Goal: Task Accomplishment & Management: Manage account settings

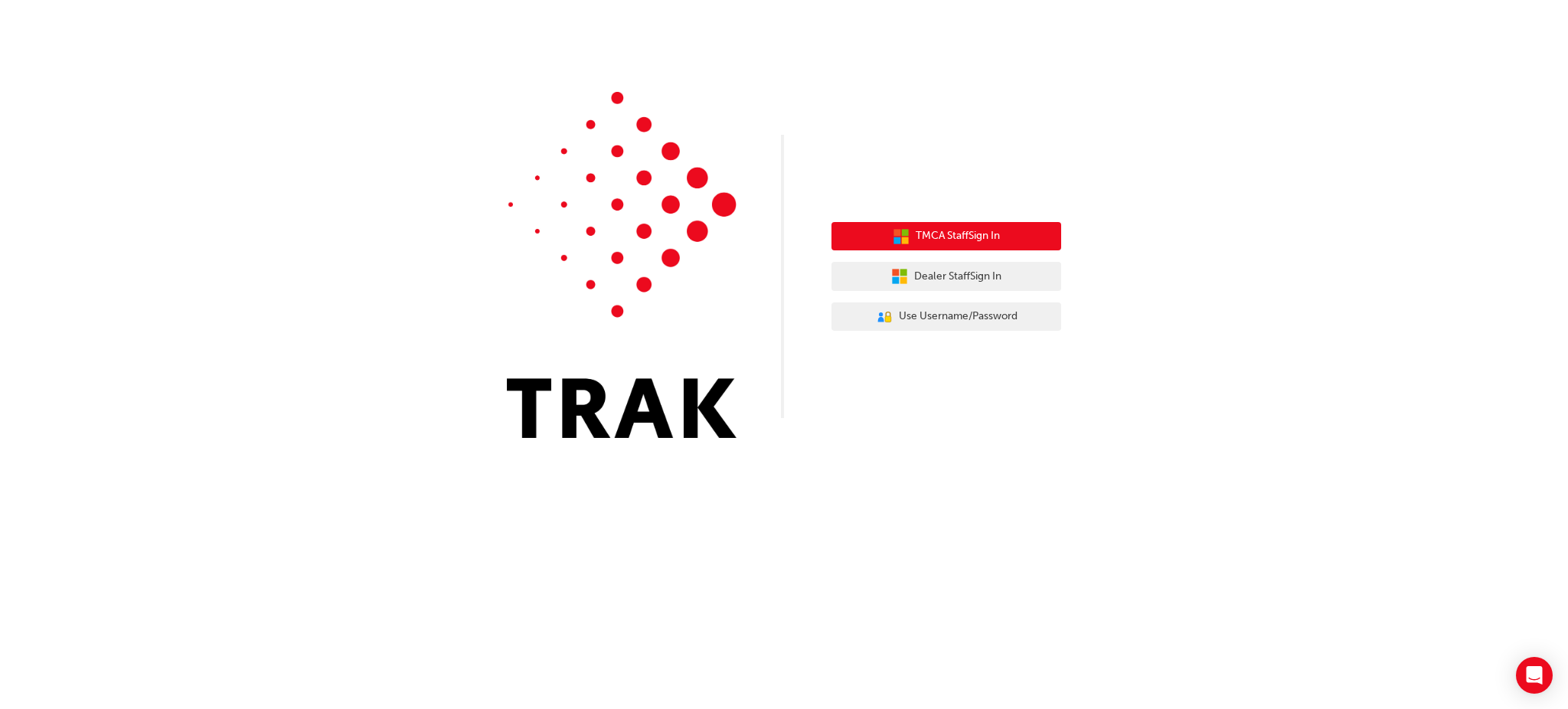
click at [1012, 244] on button "TMCA Staff Sign In" at bounding box center [946, 236] width 229 height 29
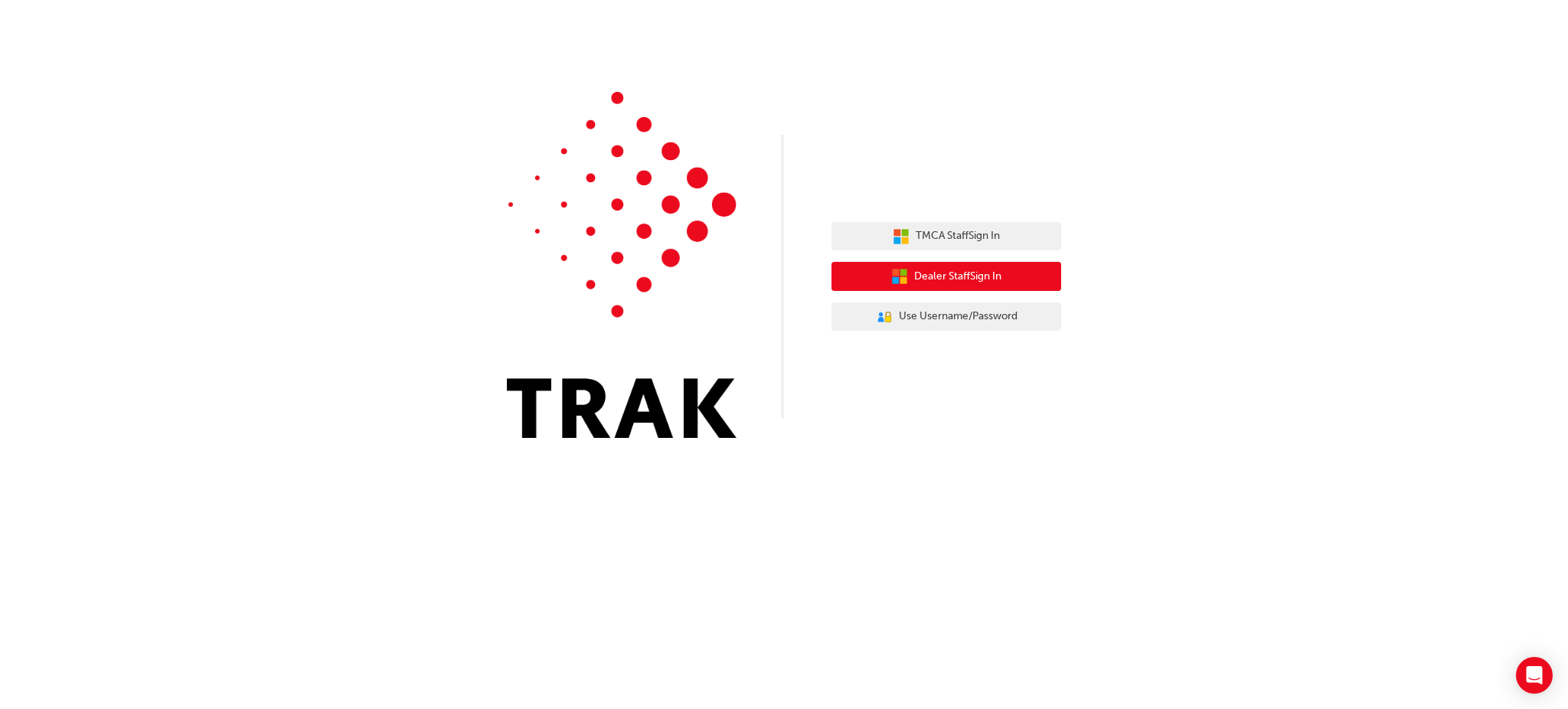
click at [962, 276] on span "Dealer Staff Sign In" at bounding box center [958, 277] width 87 height 18
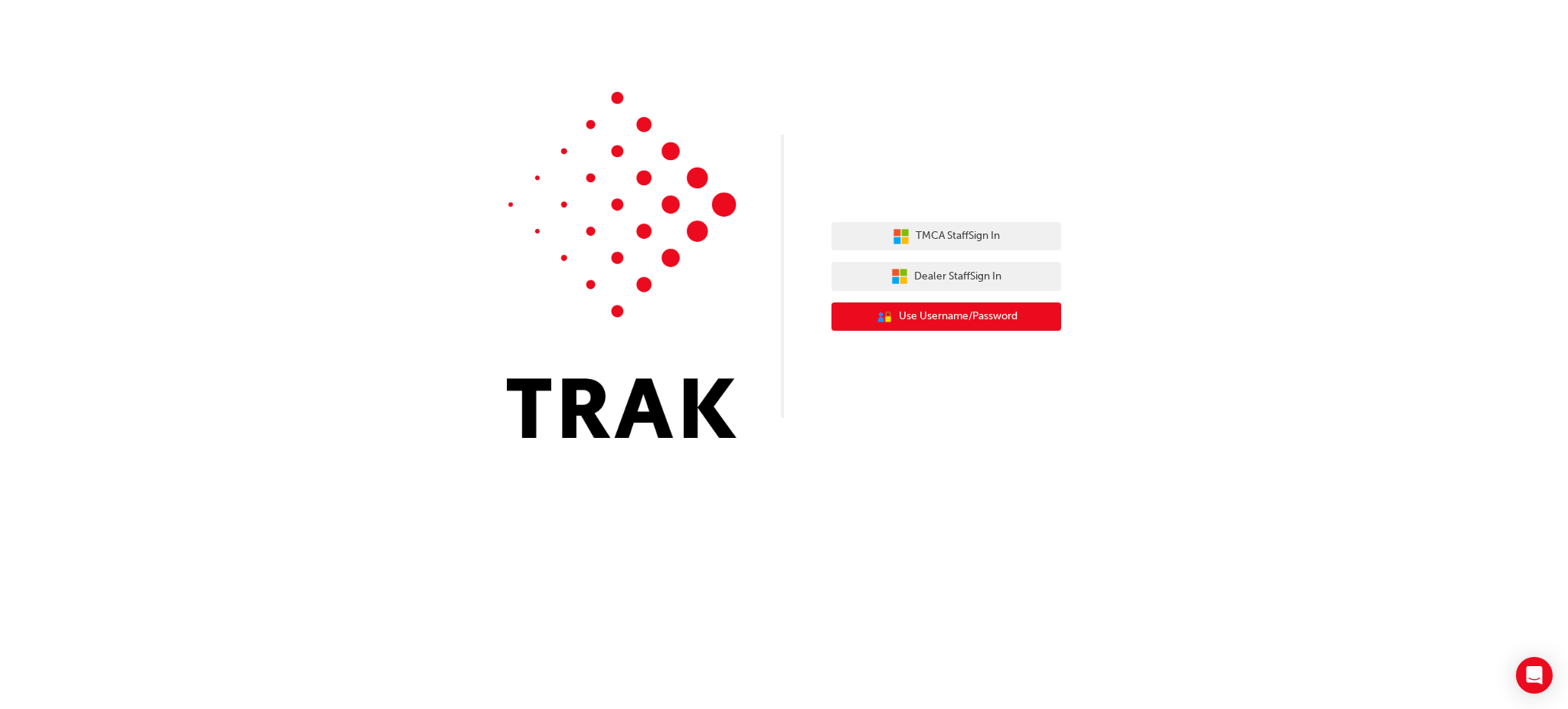
click at [940, 322] on span "Use Username/Password" at bounding box center [958, 317] width 119 height 18
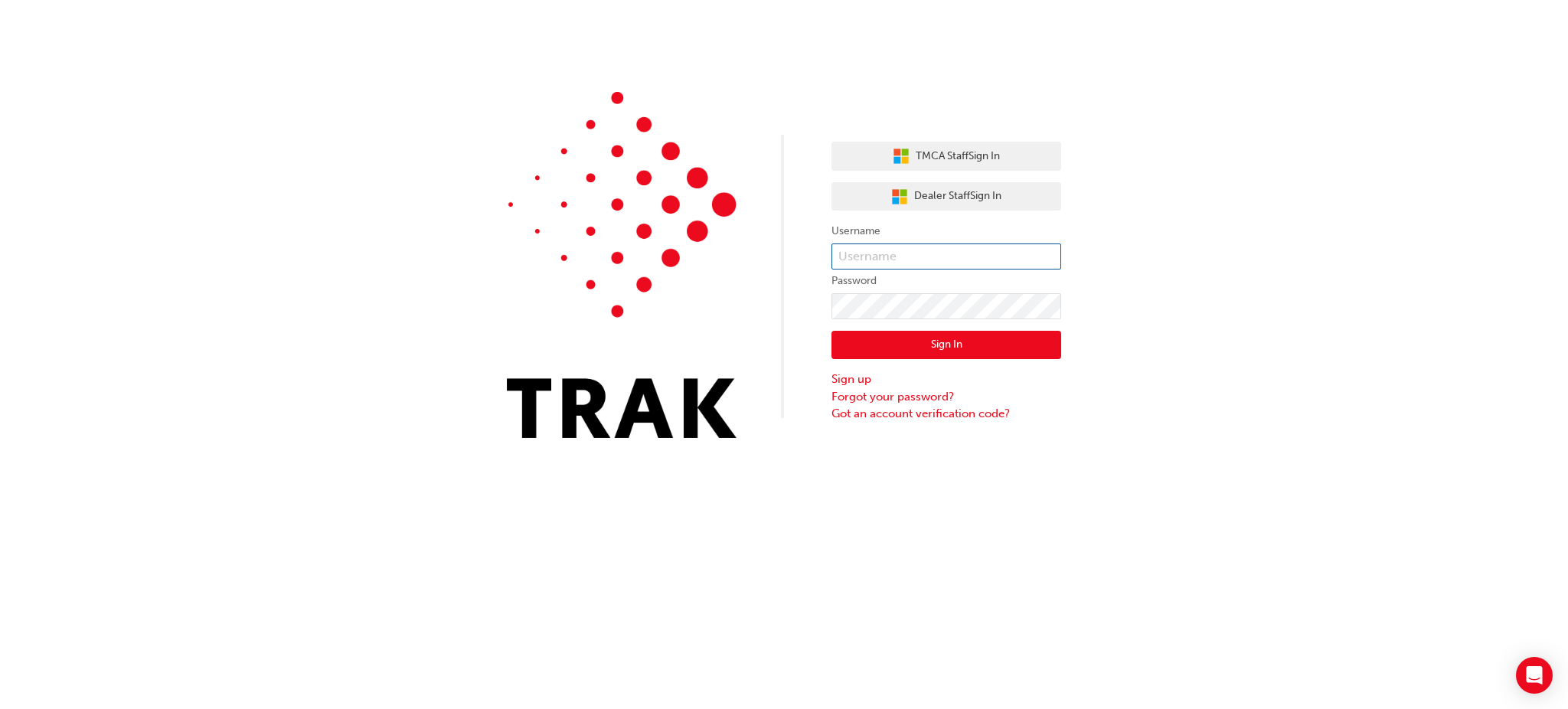
type input "K05718"
click at [913, 337] on button "Sign In" at bounding box center [946, 345] width 229 height 29
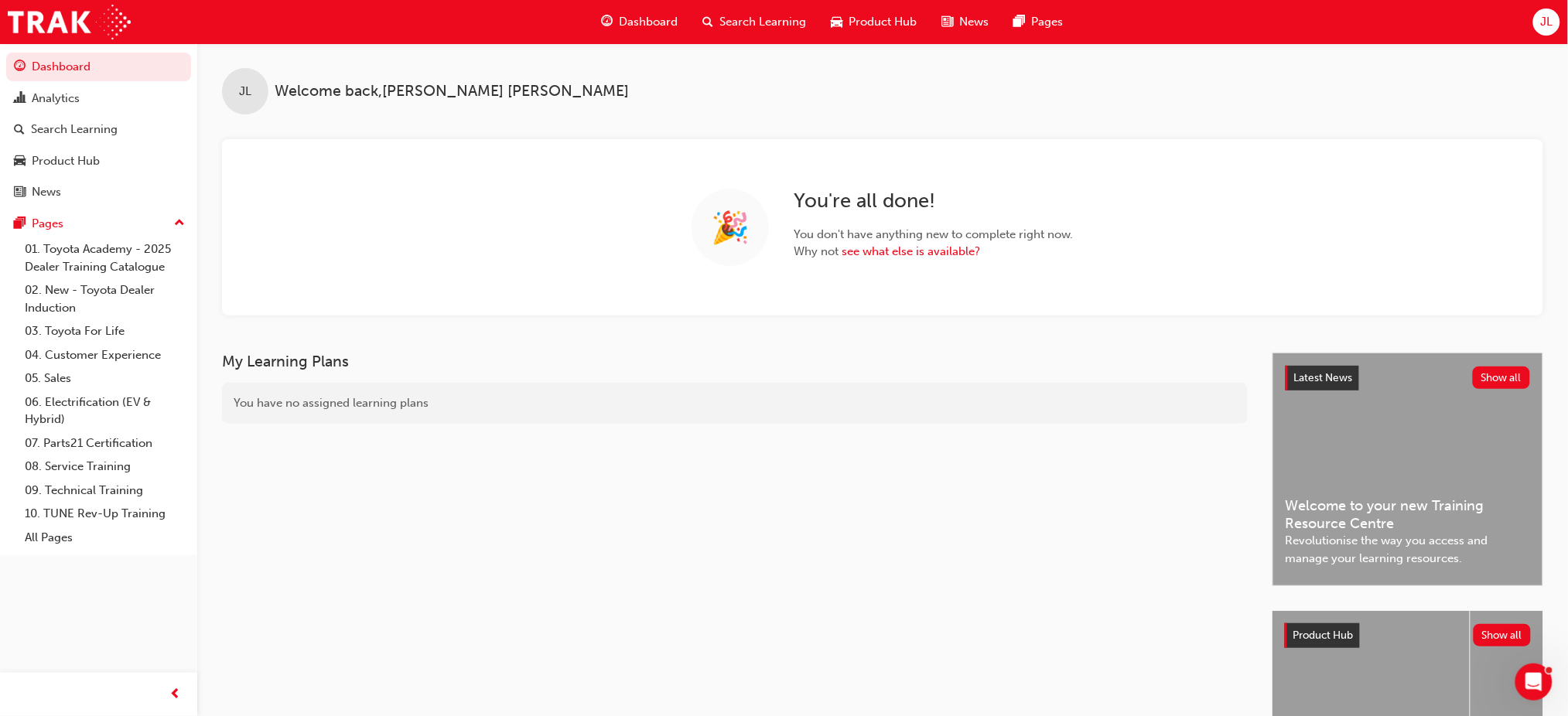
click at [1553, 17] on div "JL" at bounding box center [1547, 22] width 27 height 27
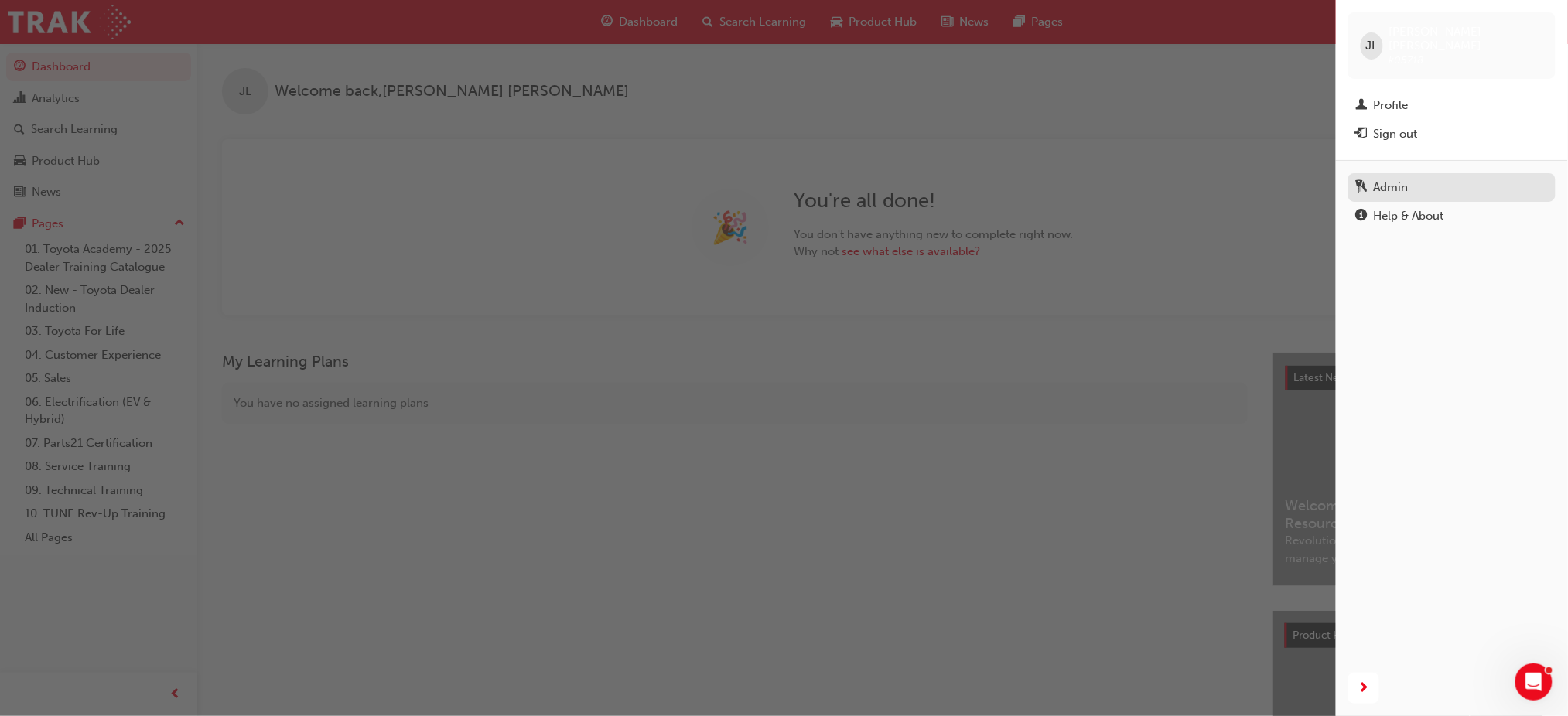
click at [1422, 173] on link "Admin" at bounding box center [1451, 187] width 208 height 28
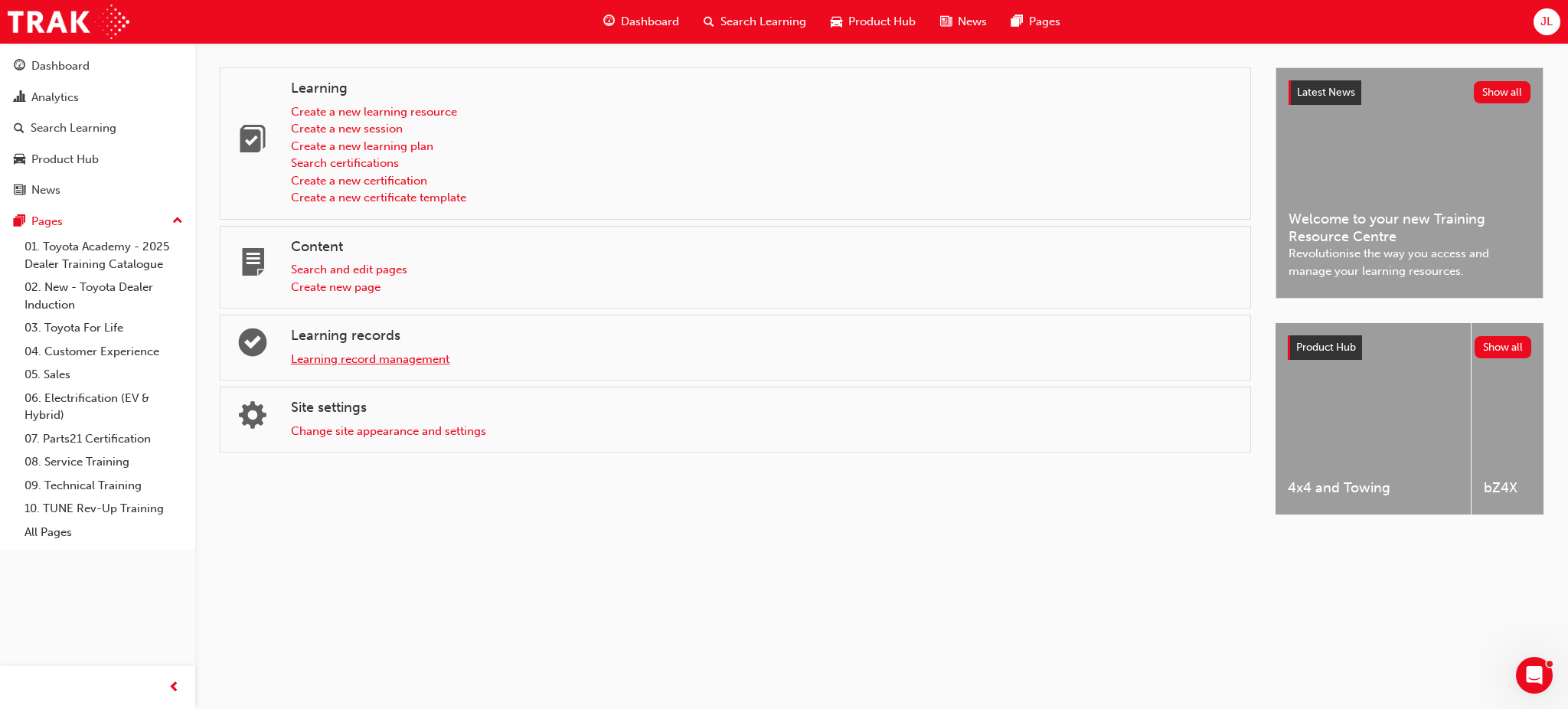
click at [416, 362] on link "Learning record management" at bounding box center [370, 359] width 159 height 14
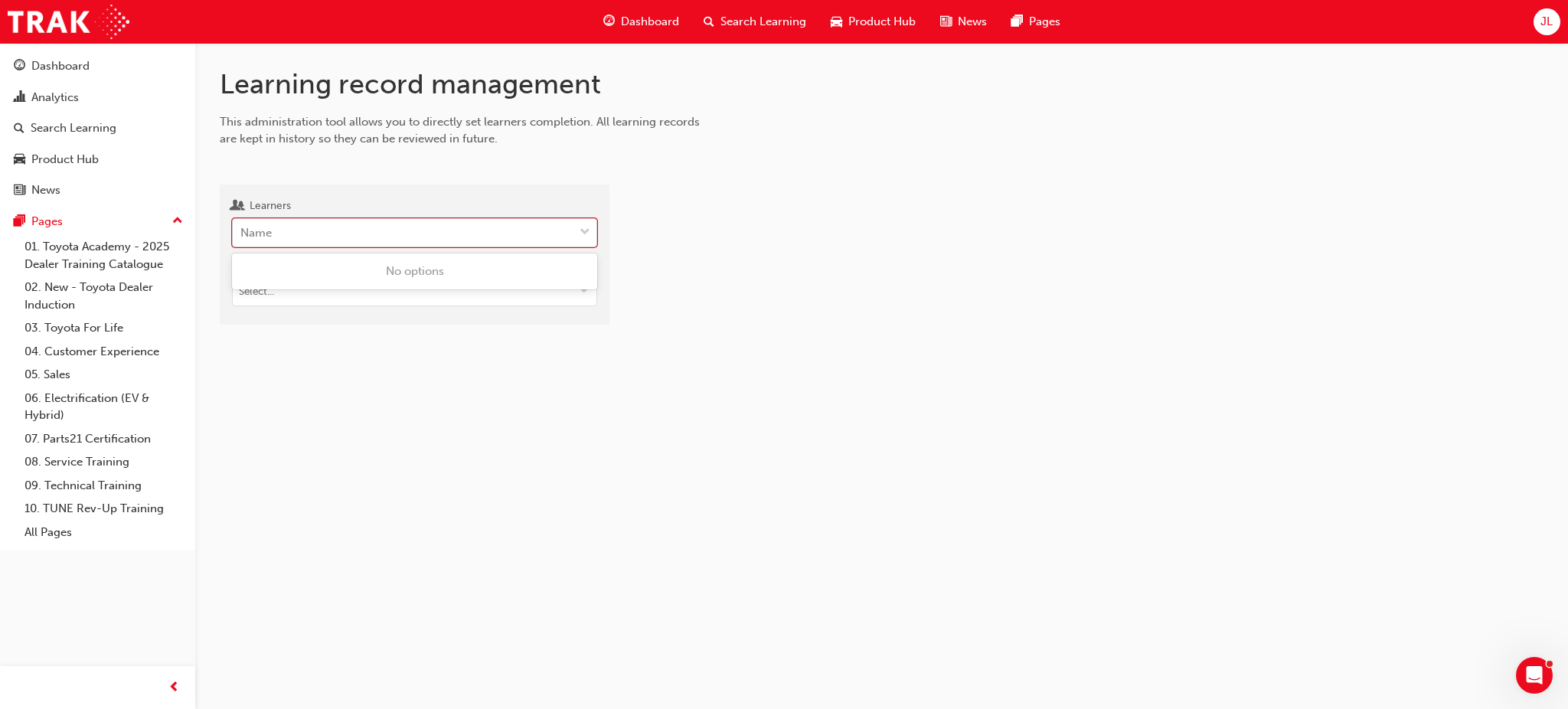
click at [286, 237] on div "Name" at bounding box center [403, 233] width 340 height 26
click at [242, 237] on input "Learners 0 results available. Use Up and Down to choose options, press Enter to…" at bounding box center [242, 232] width 2 height 13
type input "cook"
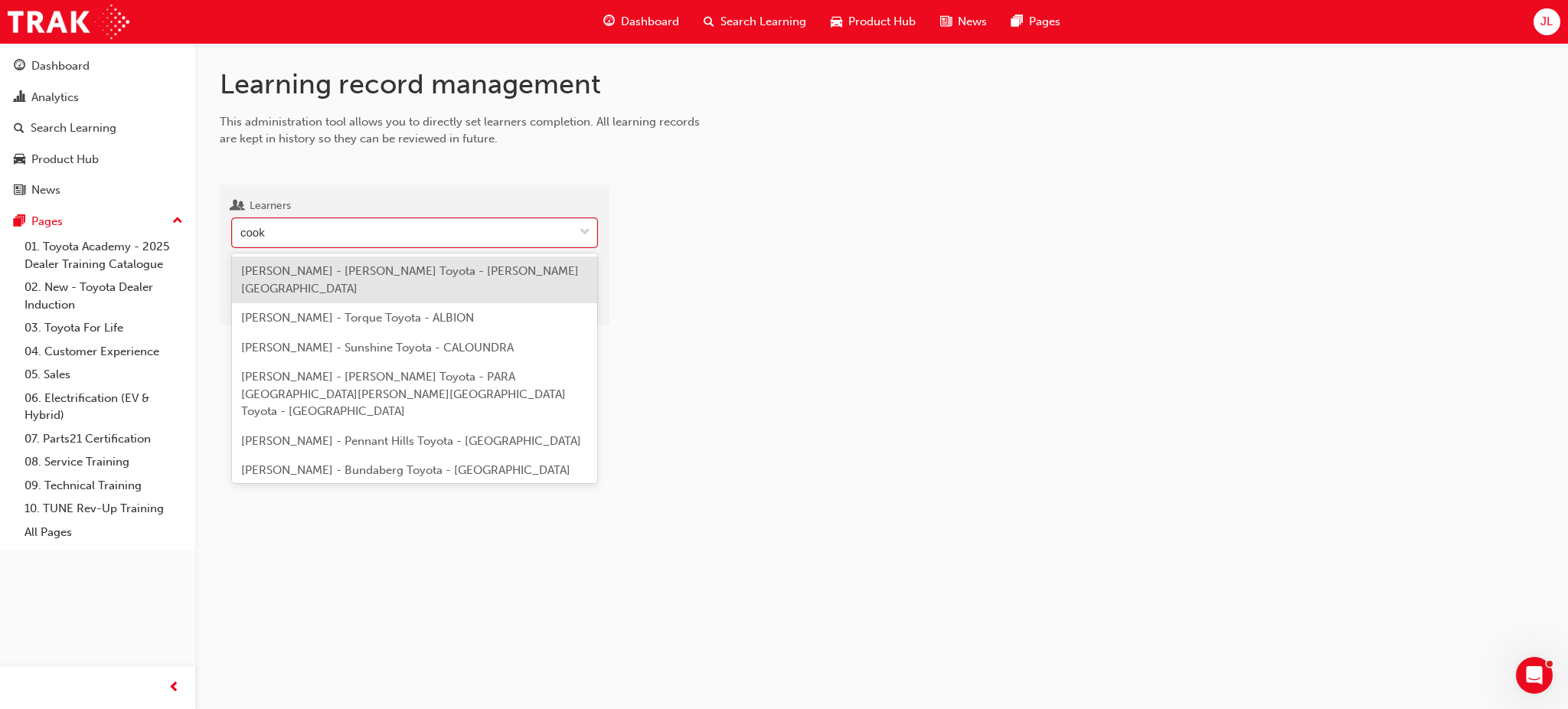
click at [302, 275] on span "[PERSON_NAME] - [PERSON_NAME] Toyota - [PERSON_NAME][GEOGRAPHIC_DATA]" at bounding box center [409, 280] width 338 height 32
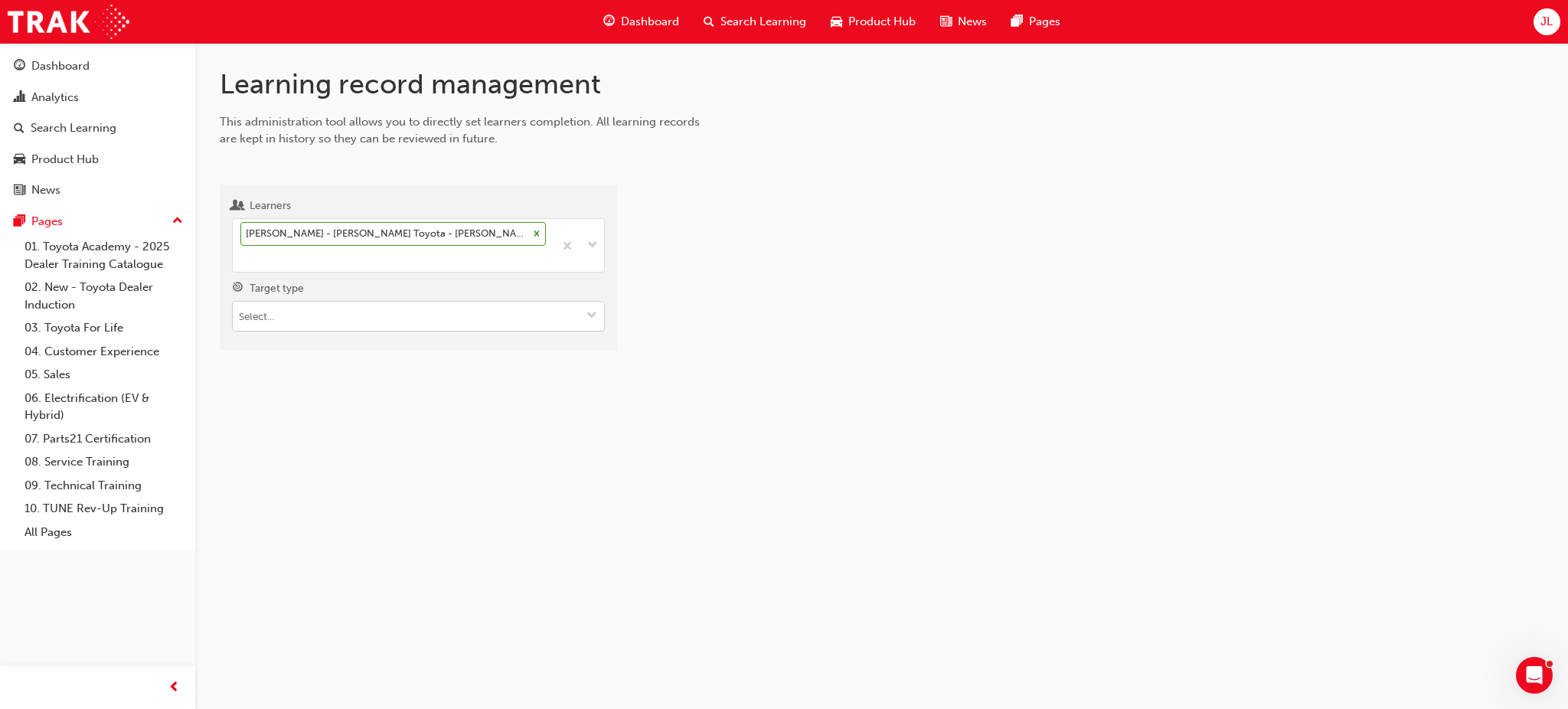
click at [299, 304] on input "Target type" at bounding box center [418, 316] width 371 height 29
click at [321, 332] on li "Learning resource - eLearning module" at bounding box center [418, 346] width 373 height 29
click at [660, 299] on div at bounding box center [1093, 317] width 902 height 241
click at [339, 330] on input "tdi" at bounding box center [418, 344] width 371 height 29
type input "t"
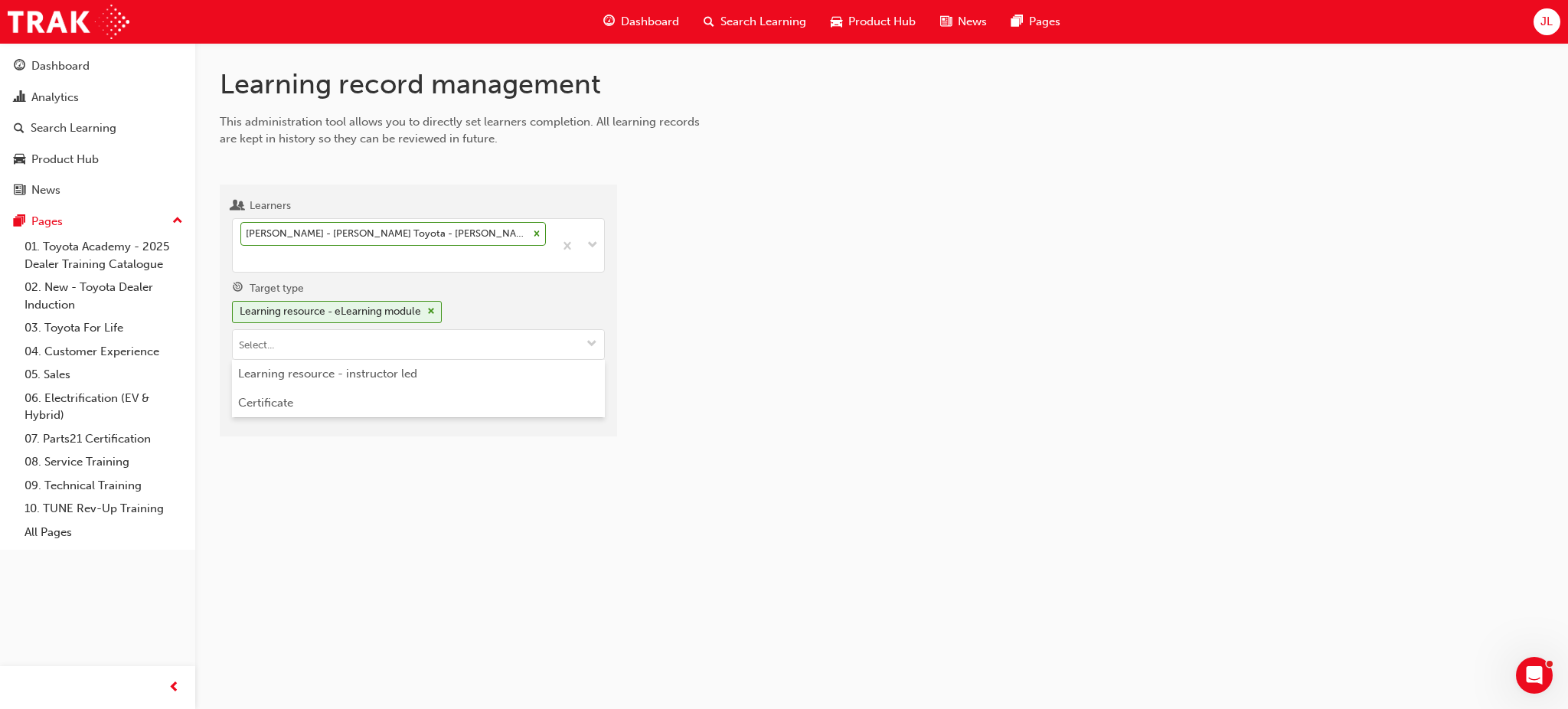
click at [744, 332] on div at bounding box center [1093, 317] width 902 height 241
click at [377, 388] on input "Learning resource" at bounding box center [418, 402] width 371 height 29
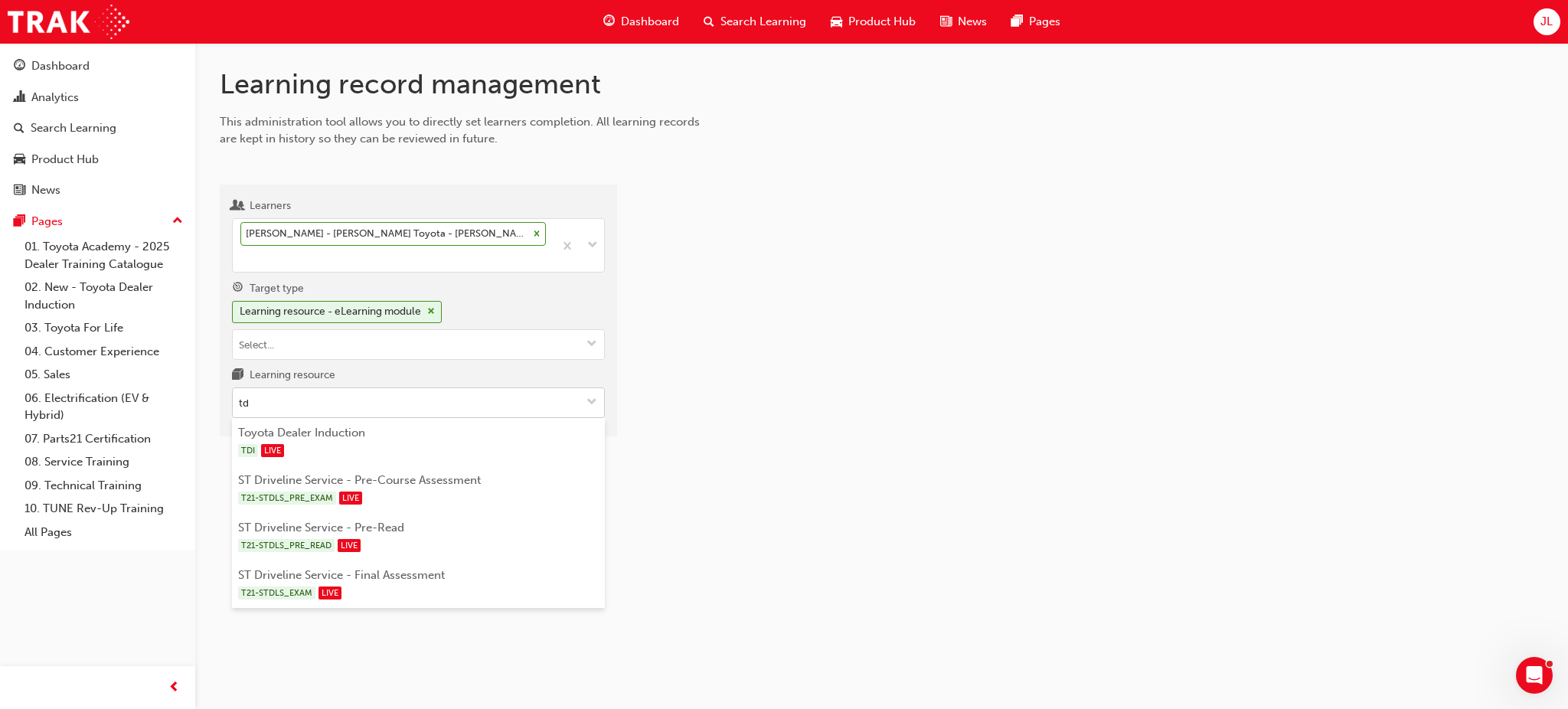
type input "tdi"
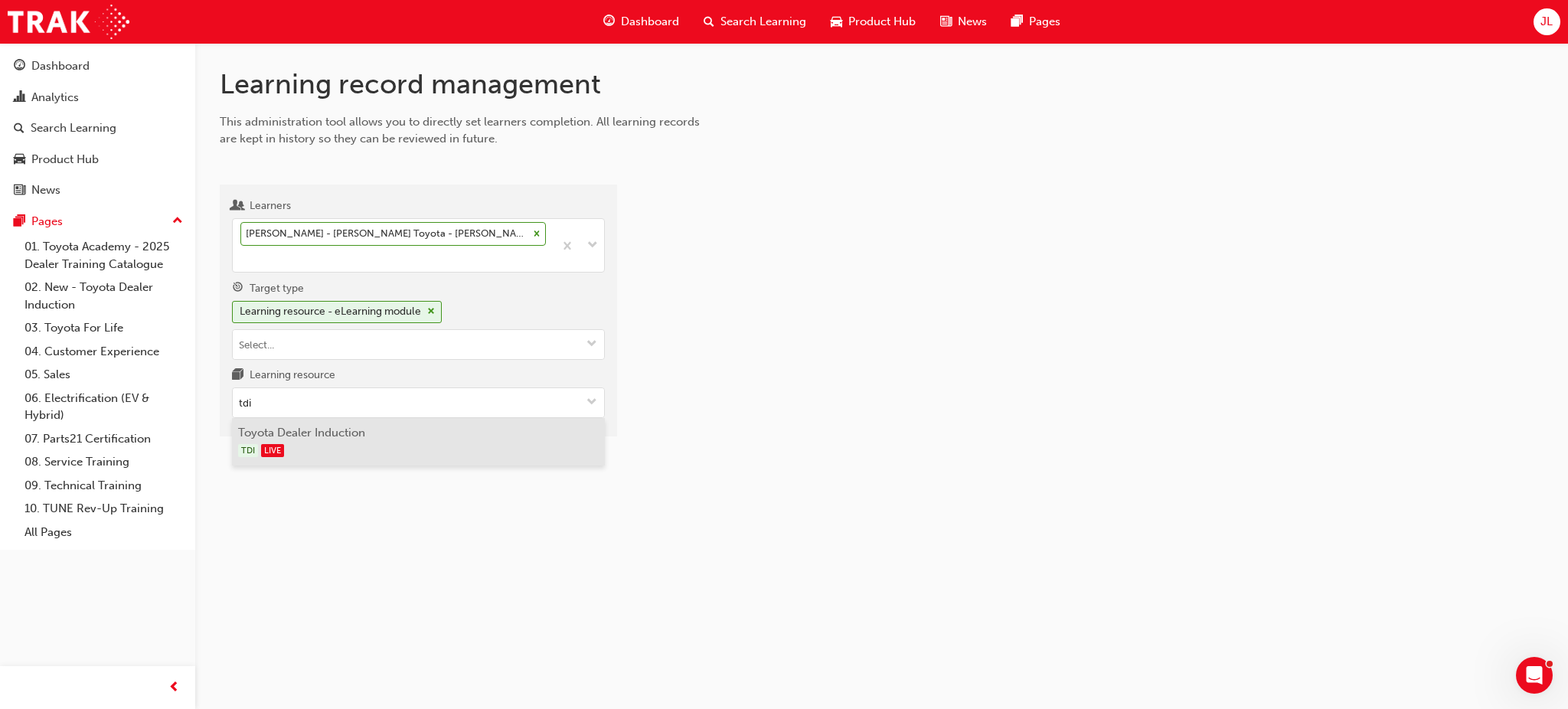
click at [357, 418] on li "Toyota Dealer Induction TDI LIVE" at bounding box center [418, 442] width 373 height 48
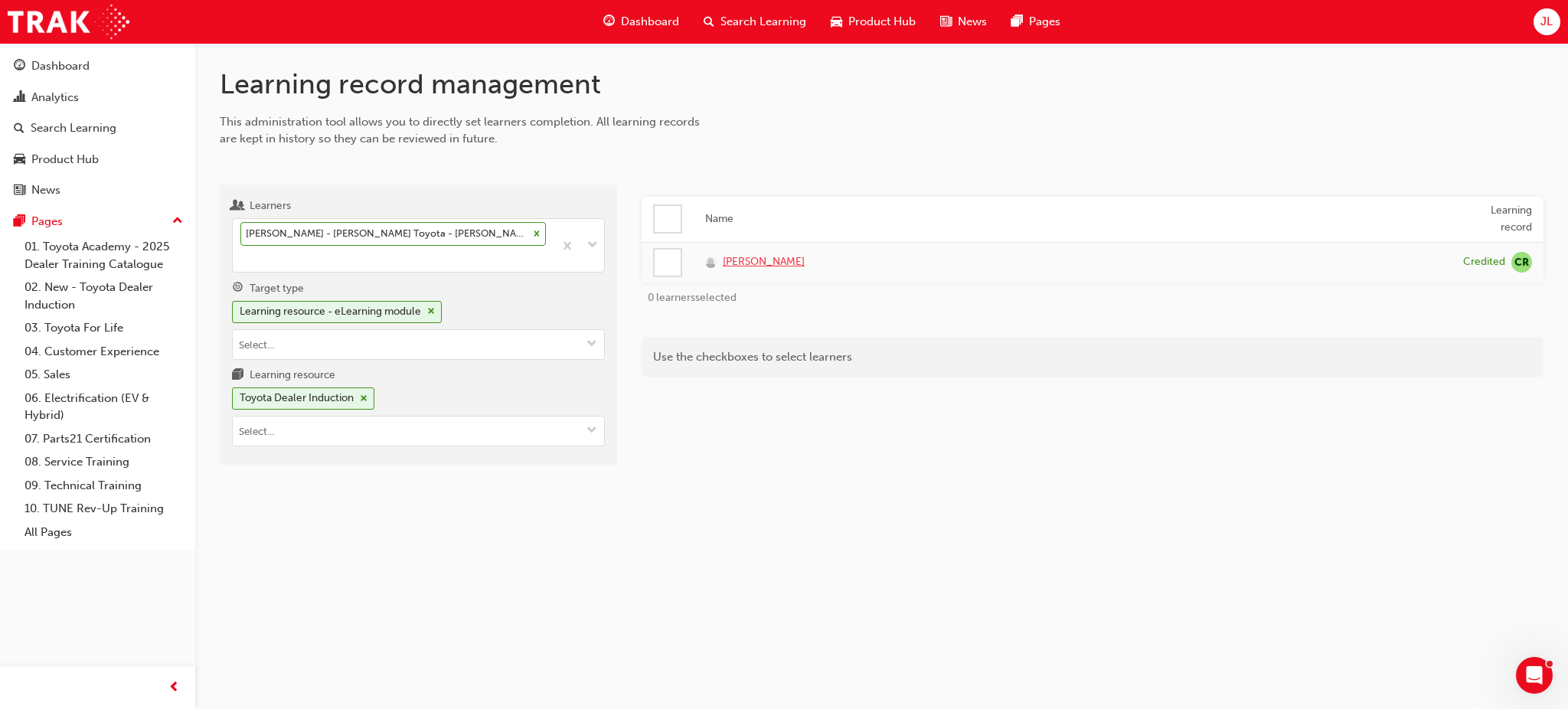
click at [748, 257] on span "[PERSON_NAME]" at bounding box center [764, 262] width 82 height 18
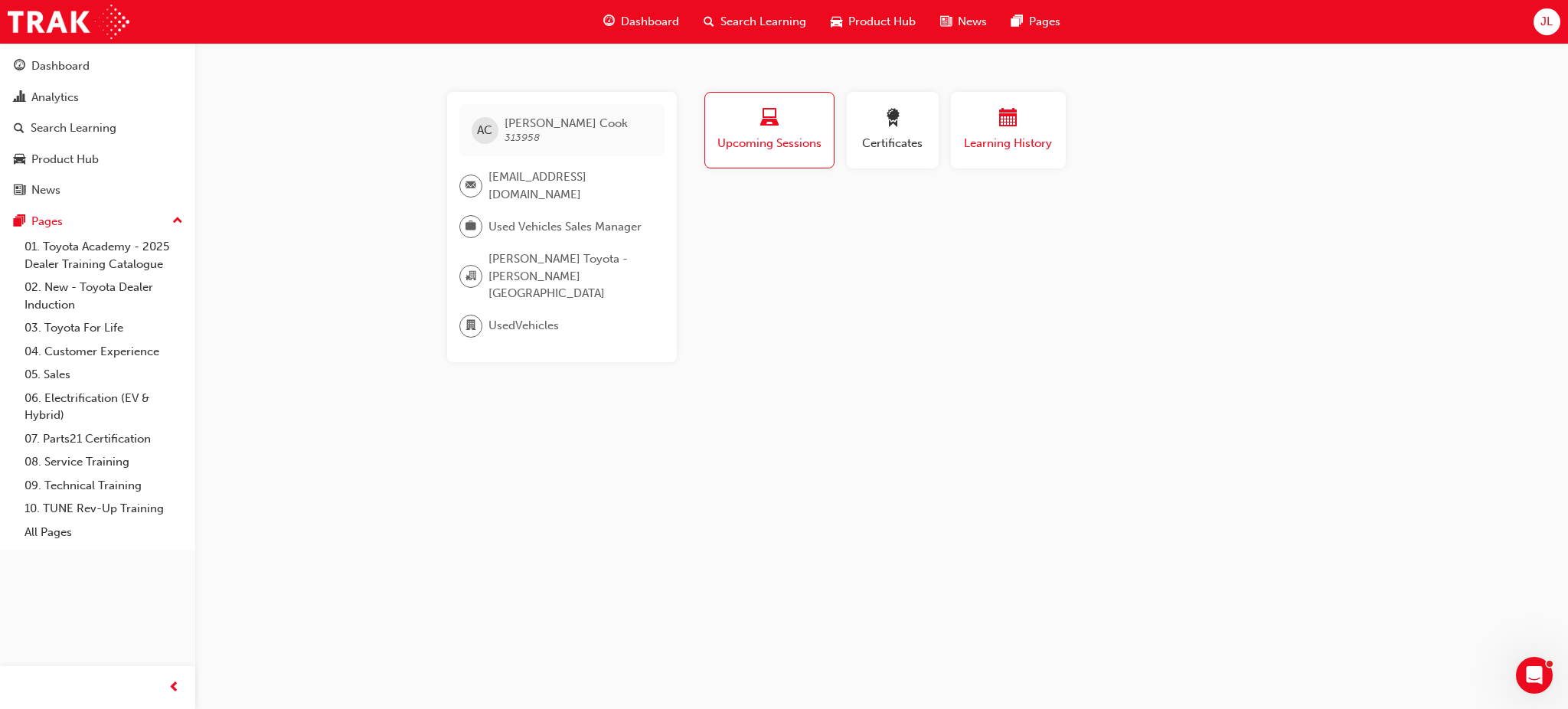
click at [994, 131] on div "button" at bounding box center [1008, 120] width 92 height 24
